Goal: Communication & Community: Answer question/provide support

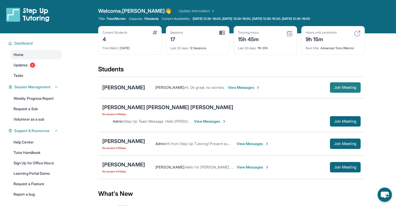
click at [336, 90] on button "Join Meeting" at bounding box center [345, 87] width 31 height 10
click at [334, 88] on span "Join Meeting" at bounding box center [345, 87] width 22 height 3
click at [229, 88] on span "View Messages" at bounding box center [244, 87] width 33 height 5
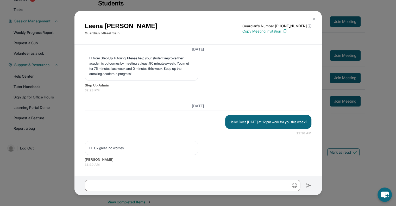
scroll to position [66, 0]
click at [313, 20] on img at bounding box center [314, 19] width 4 height 4
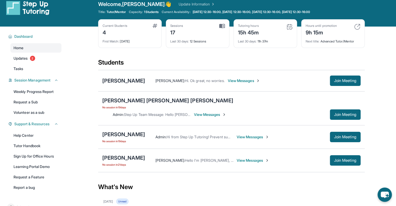
scroll to position [0, 0]
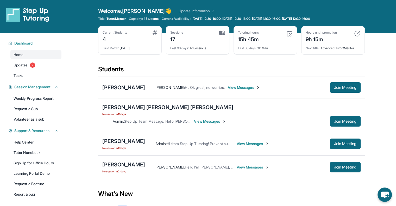
click at [244, 165] on span "View Messages" at bounding box center [253, 167] width 33 height 5
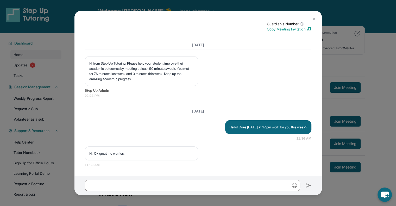
scroll to position [1379, 0]
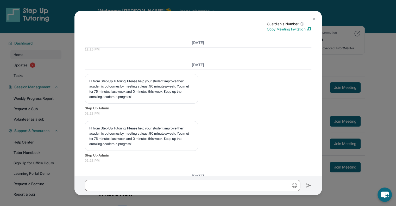
click at [313, 21] on img at bounding box center [314, 19] width 4 height 4
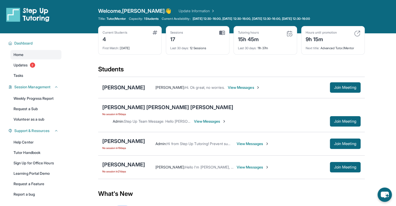
click at [238, 87] on span "View Messages" at bounding box center [244, 87] width 33 height 5
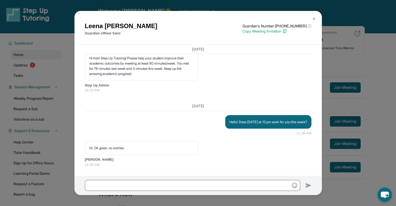
scroll to position [1552, 0]
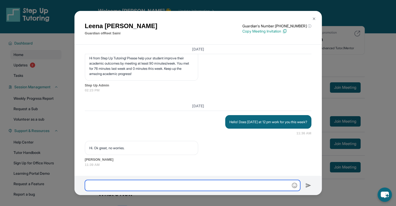
click at [179, 181] on input "text" at bounding box center [192, 185] width 215 height 11
type input "*"
click at [160, 187] on input "text" at bounding box center [192, 185] width 215 height 11
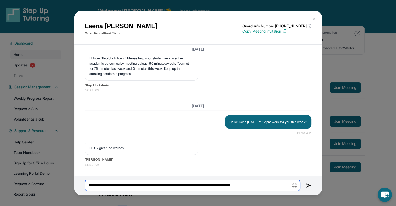
type input "**********"
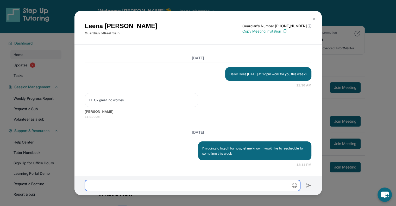
scroll to position [1600, 0]
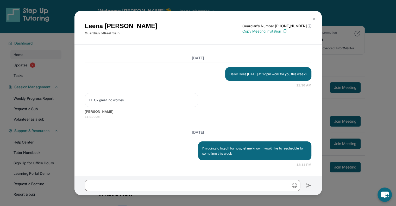
drag, startPoint x: 313, startPoint y: 21, endPoint x: 309, endPoint y: 17, distance: 5.2
click at [309, 17] on button at bounding box center [314, 19] width 10 height 10
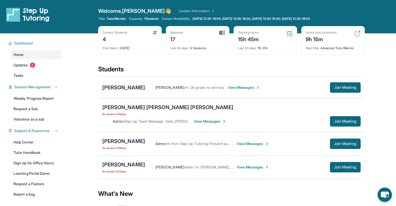
click at [233, 87] on span "View Messages" at bounding box center [244, 87] width 33 height 5
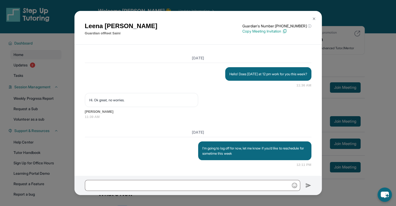
click at [314, 17] on img at bounding box center [314, 19] width 4 height 4
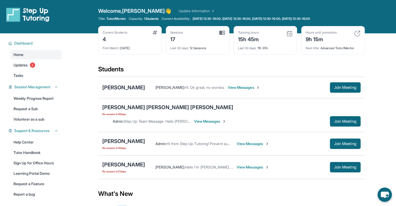
click at [228, 86] on span "View Messages" at bounding box center [244, 87] width 33 height 5
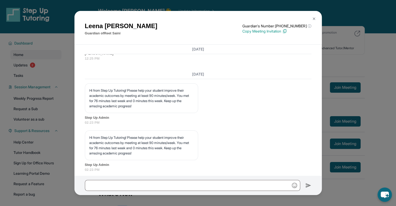
scroll to position [1683, 0]
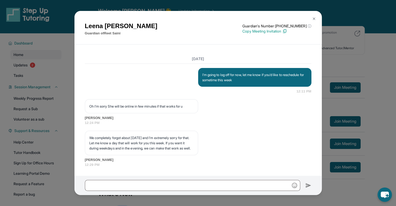
click at [313, 18] on img at bounding box center [314, 19] width 4 height 4
